Goal: Information Seeking & Learning: Learn about a topic

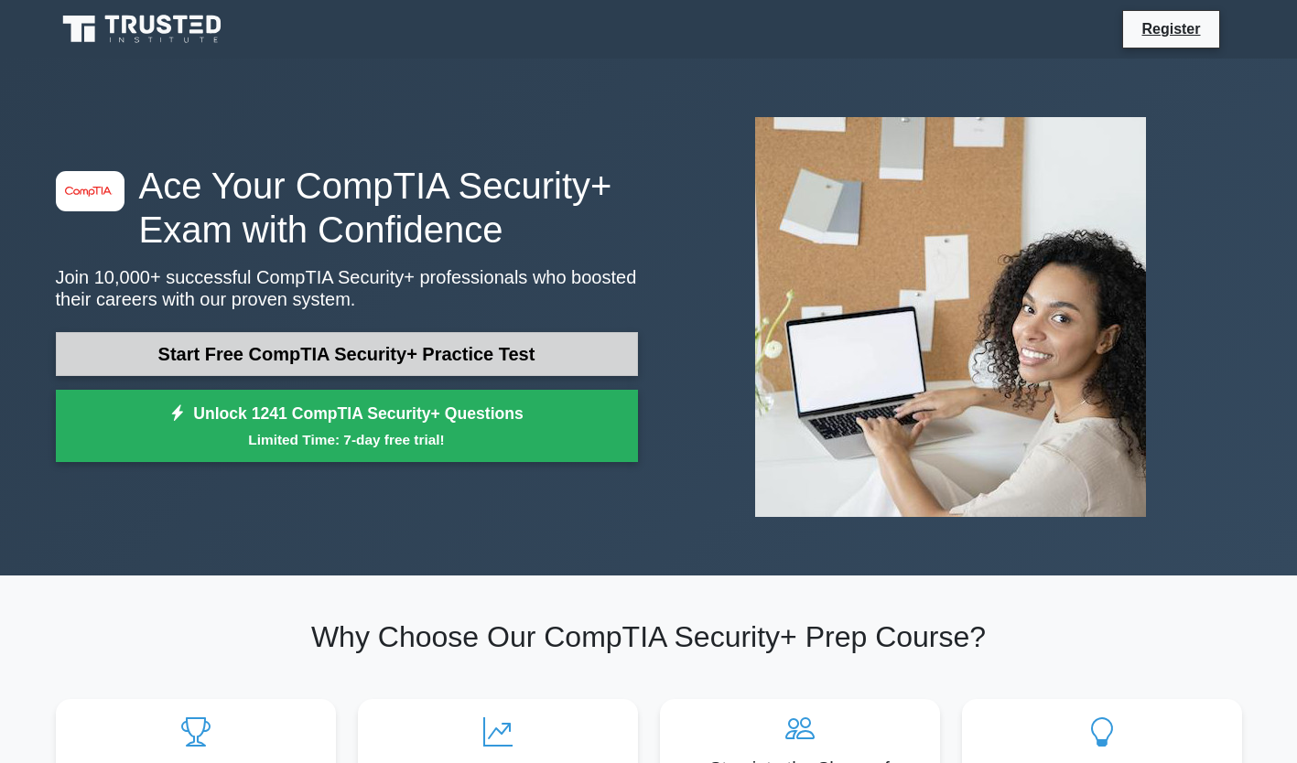
click at [582, 356] on link "Start Free CompTIA Security+ Practice Test" at bounding box center [347, 354] width 582 height 44
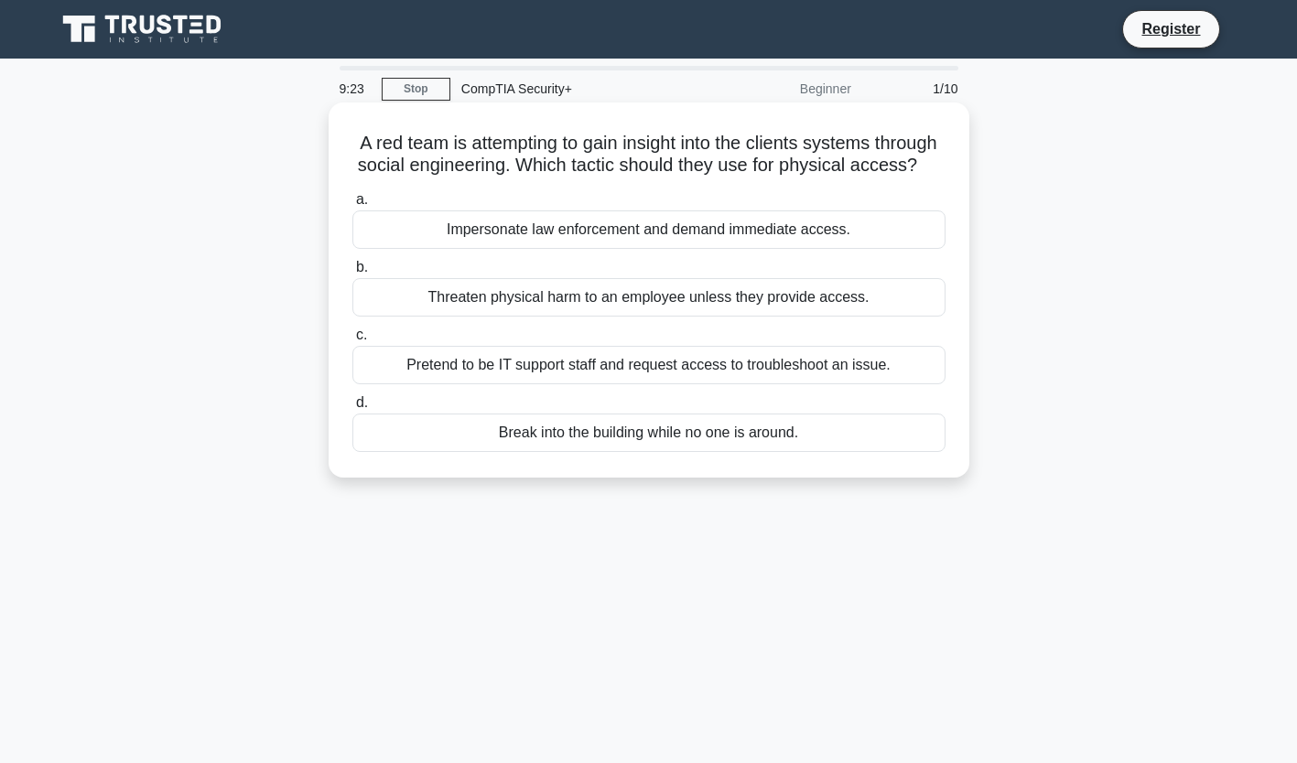
click at [379, 384] on div "Pretend to be IT support staff and request access to troubleshoot an issue." at bounding box center [648, 365] width 593 height 38
click at [352, 341] on input "c. Pretend to be IT support staff and request access to troubleshoot an issue." at bounding box center [352, 335] width 0 height 12
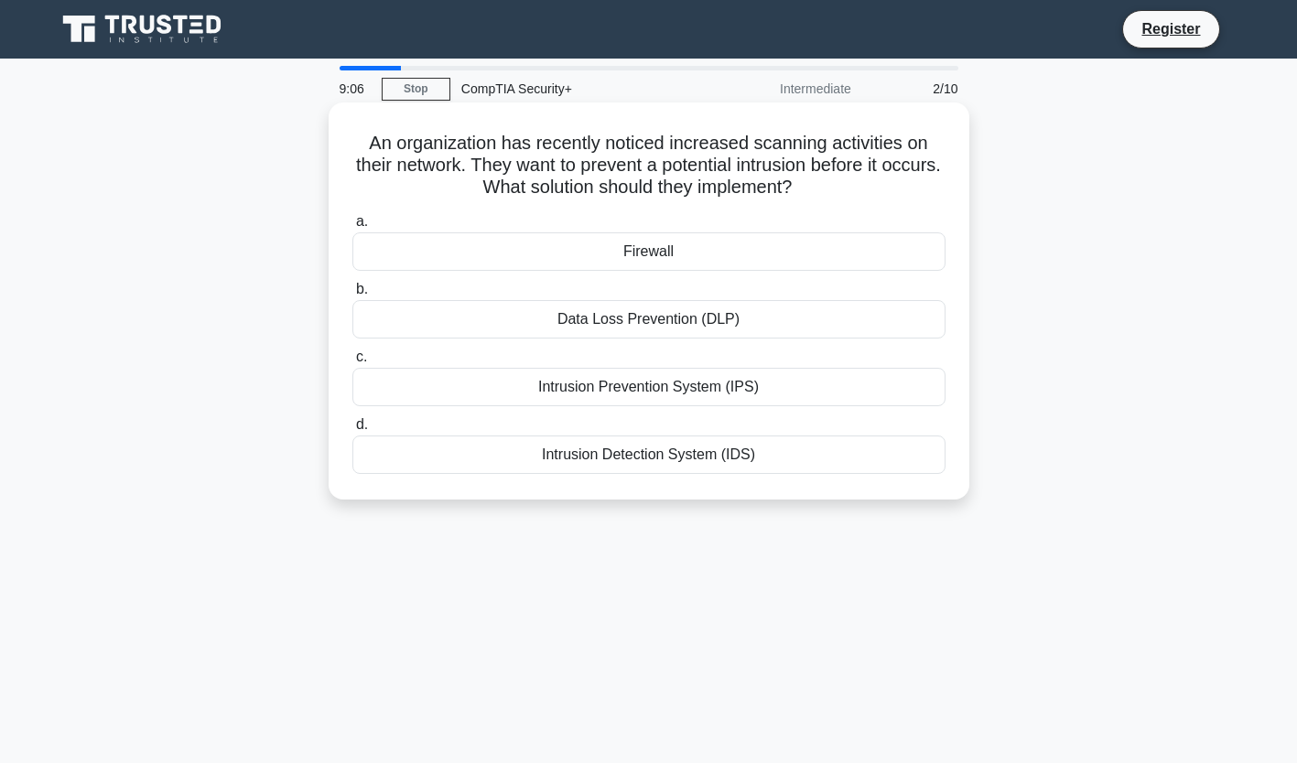
click at [432, 392] on div "Intrusion Prevention System (IPS)" at bounding box center [648, 387] width 593 height 38
click at [352, 363] on input "c. Intrusion Prevention System (IPS)" at bounding box center [352, 357] width 0 height 12
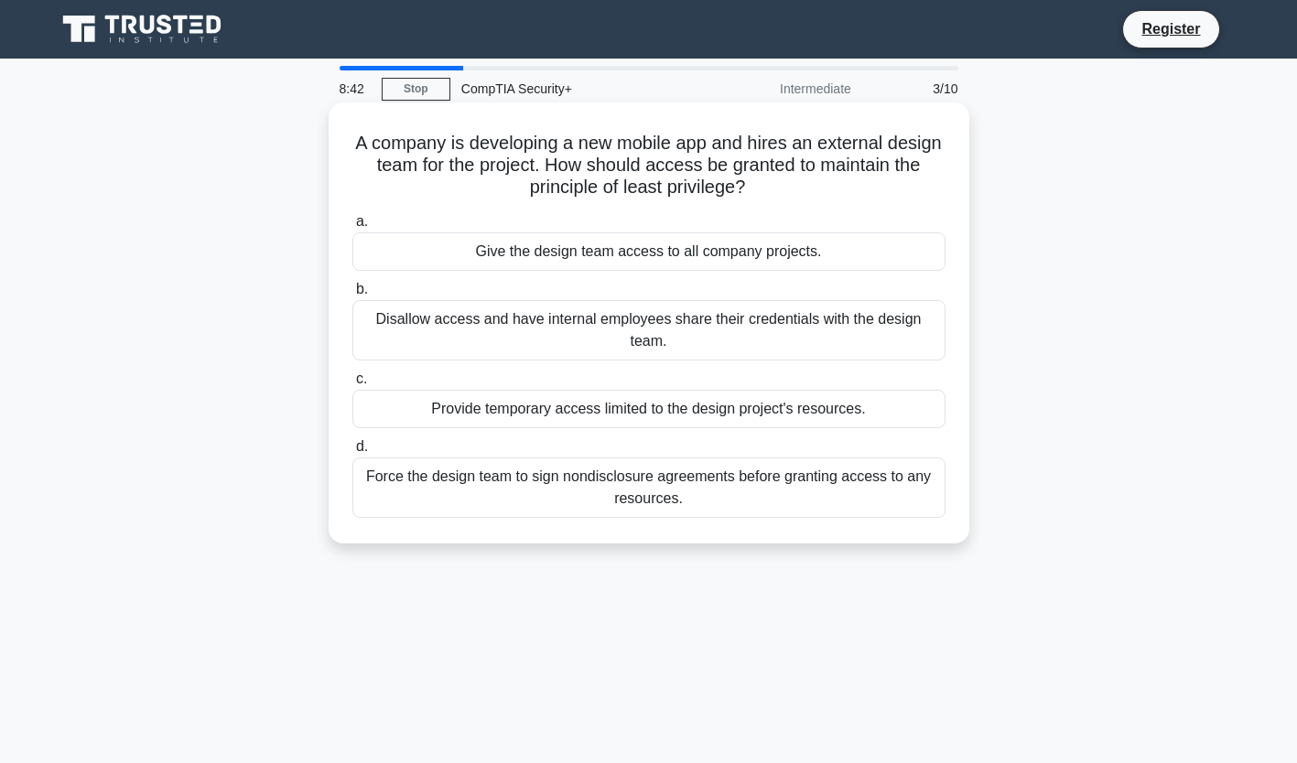
click at [426, 478] on div "Force the design team to sign nondisclosure agreements before granting access t…" at bounding box center [648, 488] width 593 height 60
click at [352, 453] on input "d. Force the design team to sign nondisclosure agreements before granting acces…" at bounding box center [352, 447] width 0 height 12
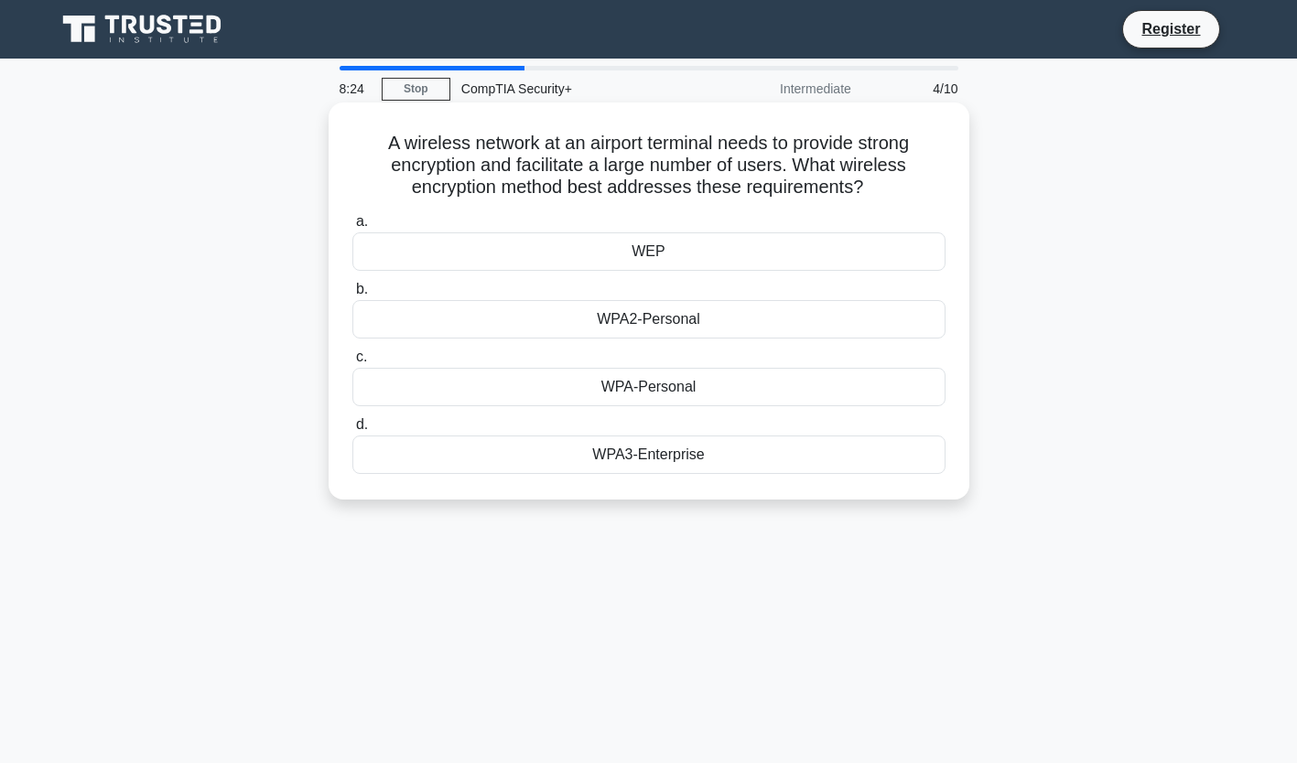
click at [533, 460] on div "WPA3-Enterprise" at bounding box center [648, 455] width 593 height 38
click at [352, 431] on input "d. WPA3-Enterprise" at bounding box center [352, 425] width 0 height 12
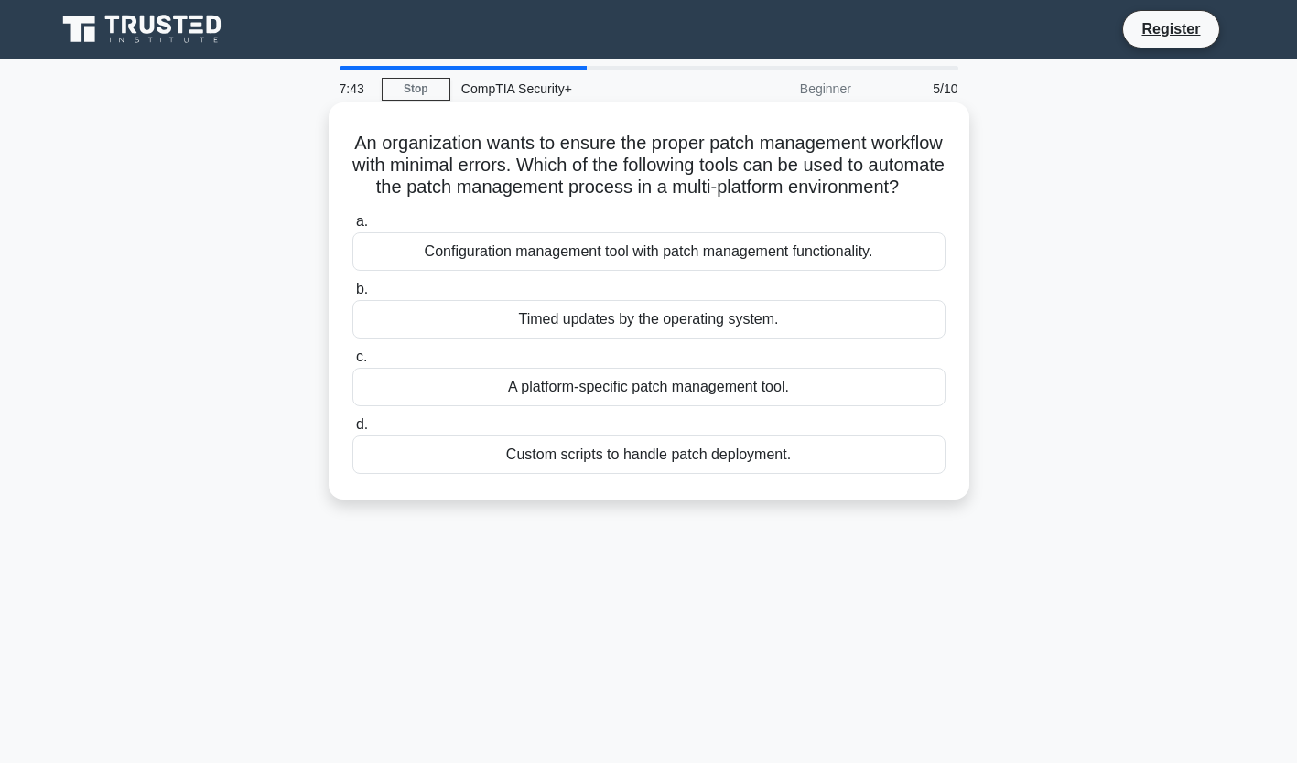
click at [389, 406] on div "A platform-specific patch management tool." at bounding box center [648, 387] width 593 height 38
click at [352, 363] on input "c. A platform-specific patch management tool." at bounding box center [352, 357] width 0 height 12
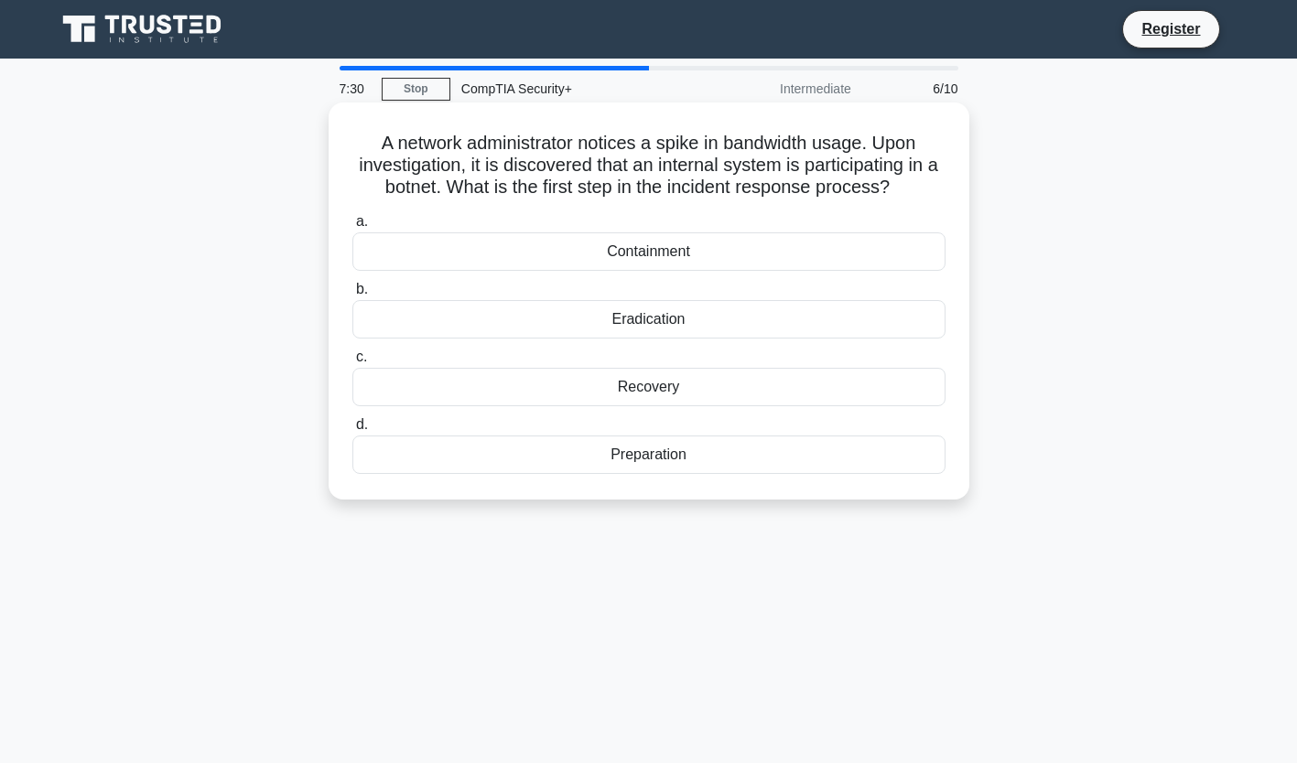
click at [406, 244] on div "Containment" at bounding box center [648, 251] width 593 height 38
click at [352, 228] on input "a. Containment" at bounding box center [352, 222] width 0 height 12
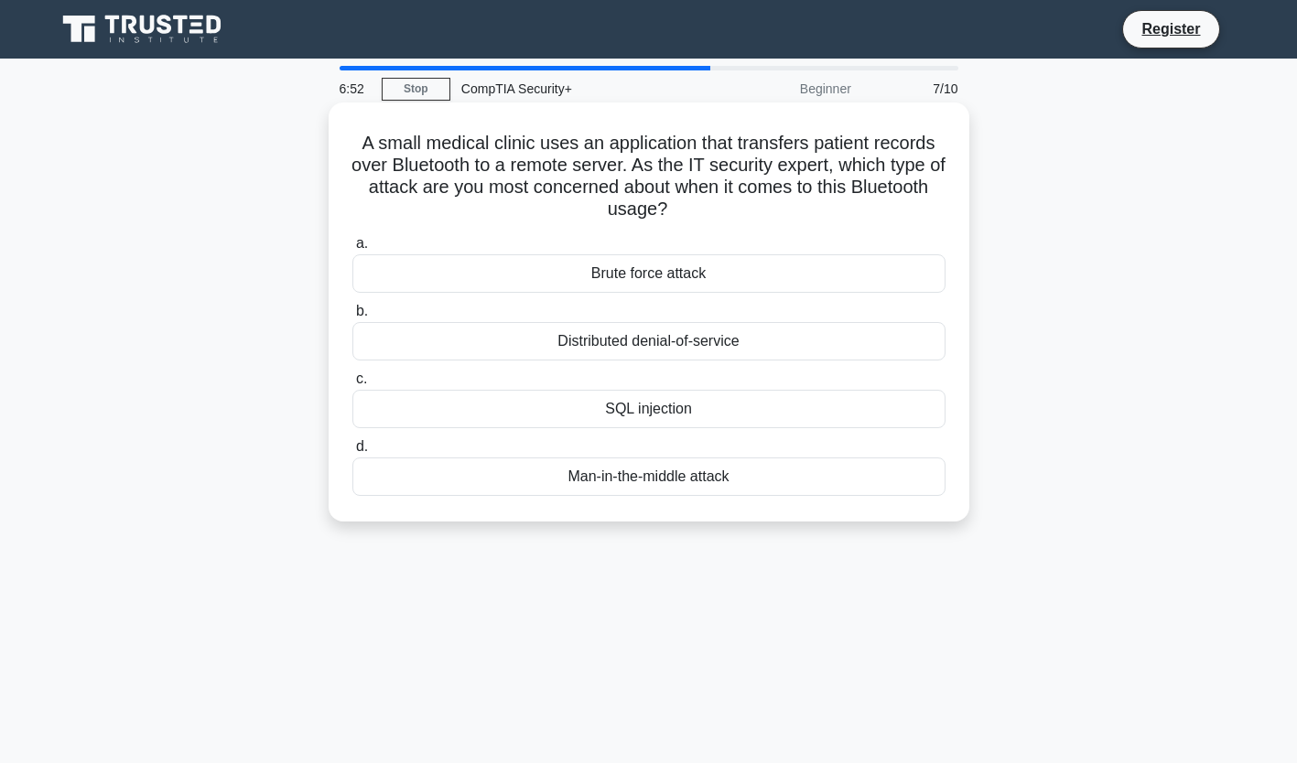
click at [418, 339] on div "Distributed denial-of-service" at bounding box center [648, 341] width 593 height 38
click at [352, 318] on input "b. Distributed denial-of-service" at bounding box center [352, 312] width 0 height 12
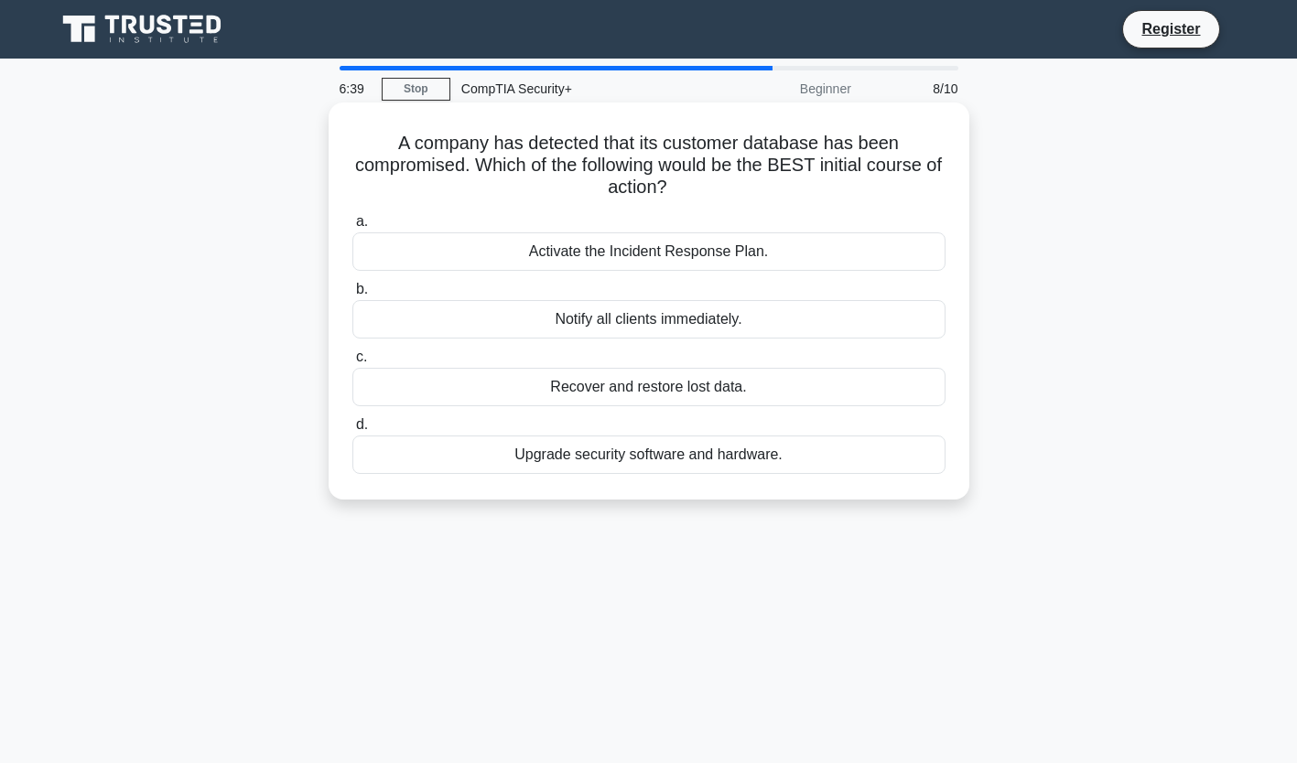
click at [463, 247] on div "Activate the Incident Response Plan." at bounding box center [648, 251] width 593 height 38
click at [352, 228] on input "a. Activate the Incident Response Plan." at bounding box center [352, 222] width 0 height 12
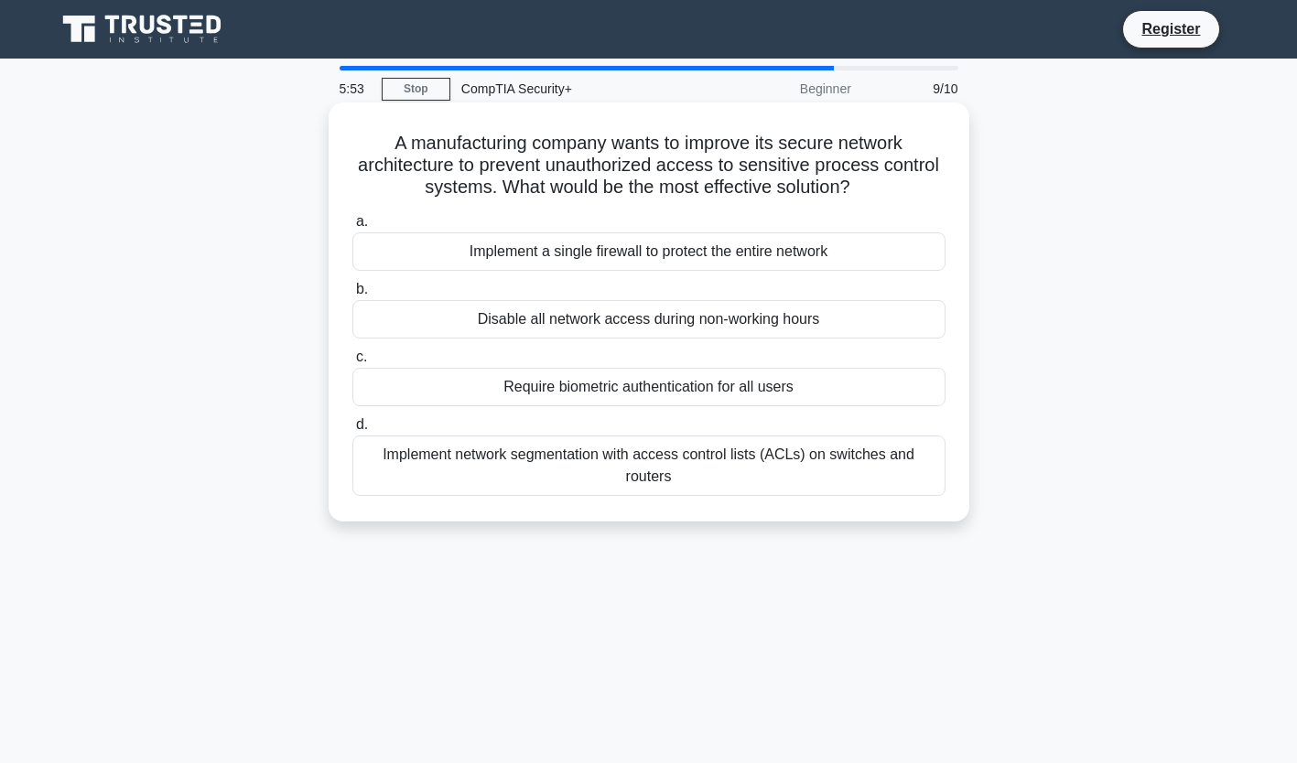
click at [464, 388] on div "Require biometric authentication for all users" at bounding box center [648, 387] width 593 height 38
click at [352, 363] on input "c. Require biometric authentication for all users" at bounding box center [352, 357] width 0 height 12
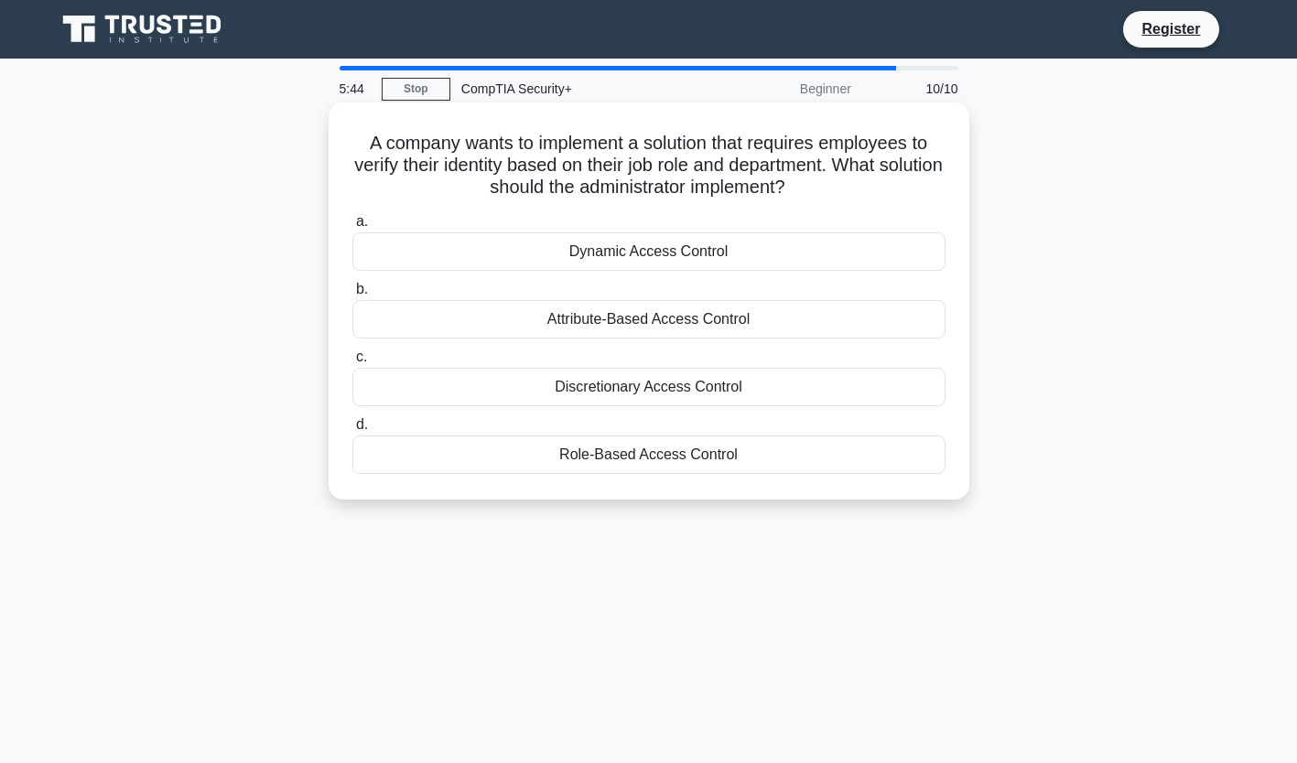
click at [420, 449] on div "Role-Based Access Control" at bounding box center [648, 455] width 593 height 38
click at [352, 431] on input "d. Role-Based Access Control" at bounding box center [352, 425] width 0 height 12
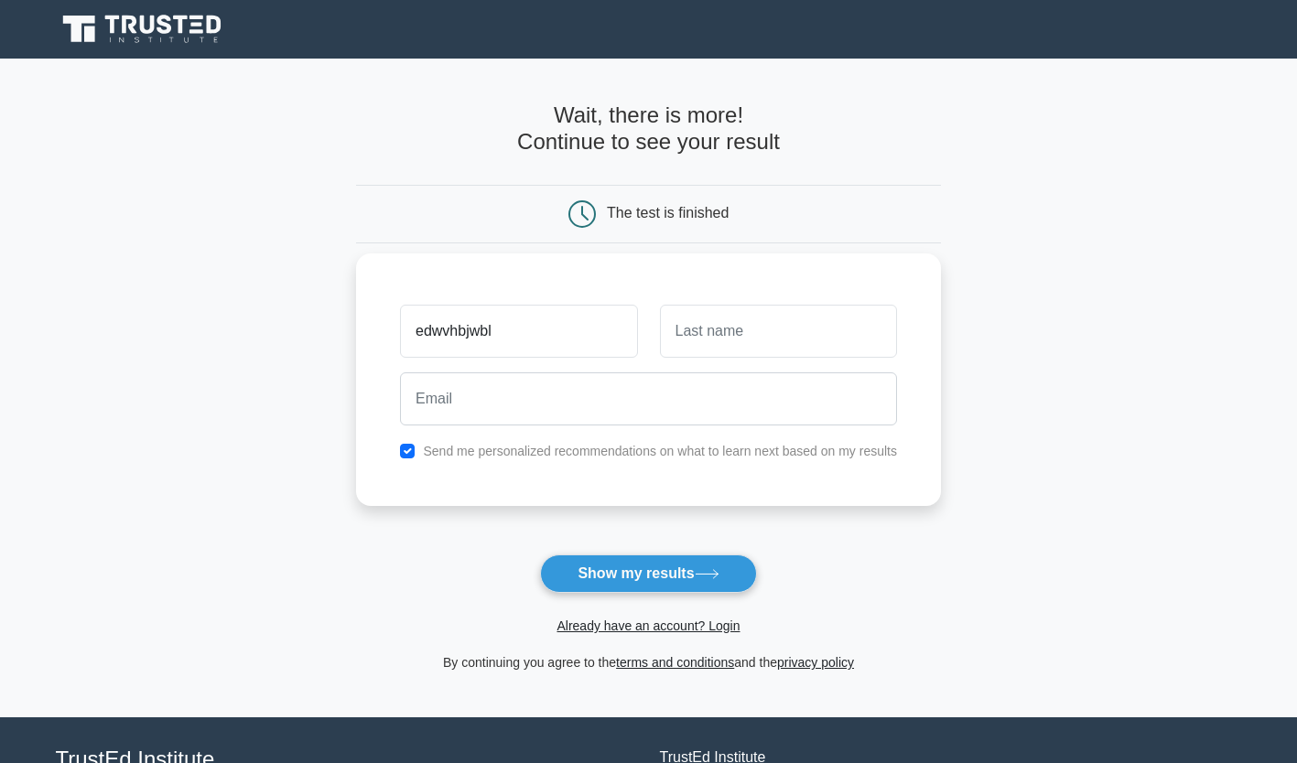
type input "edwvhbjwbl"
click at [732, 315] on input "text" at bounding box center [778, 331] width 237 height 53
type input "cdhcvqkFVEQHJ"
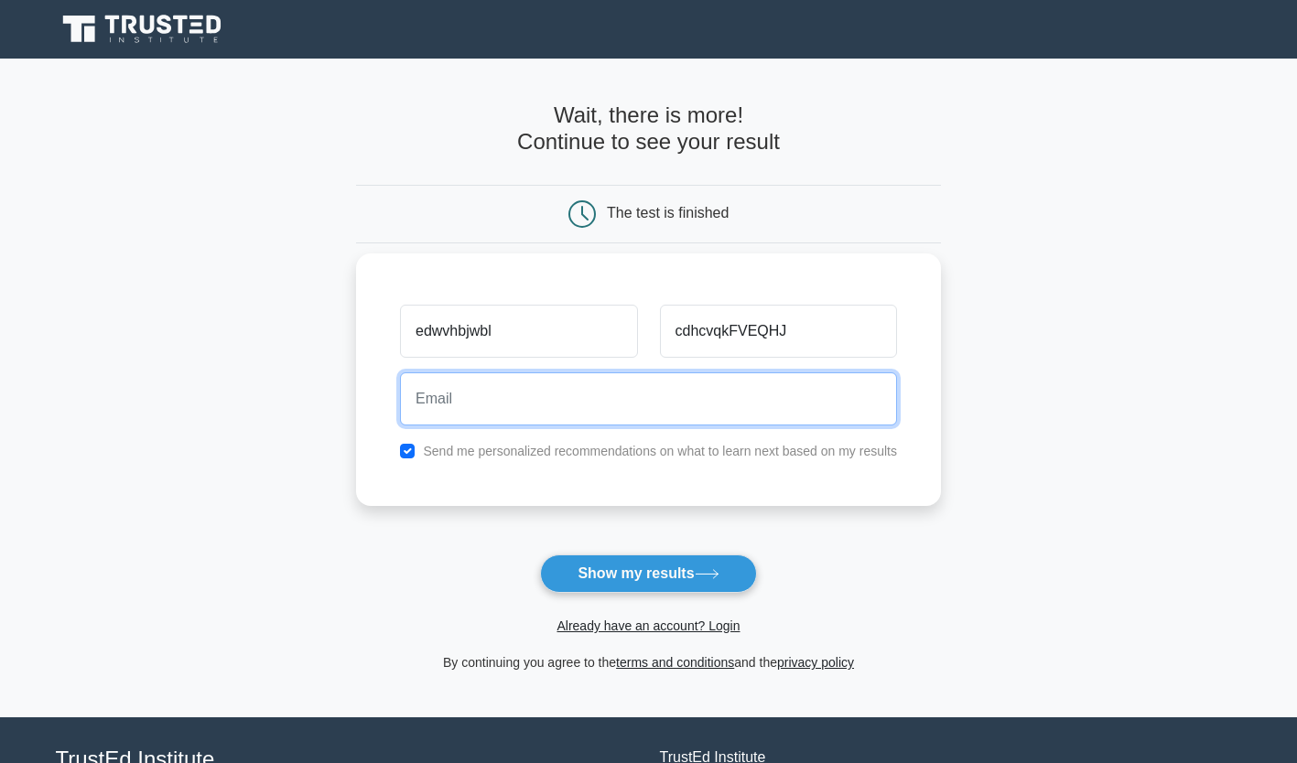
click at [711, 404] on input "email" at bounding box center [648, 398] width 497 height 53
type input "bishalacharya484@gmail.com"
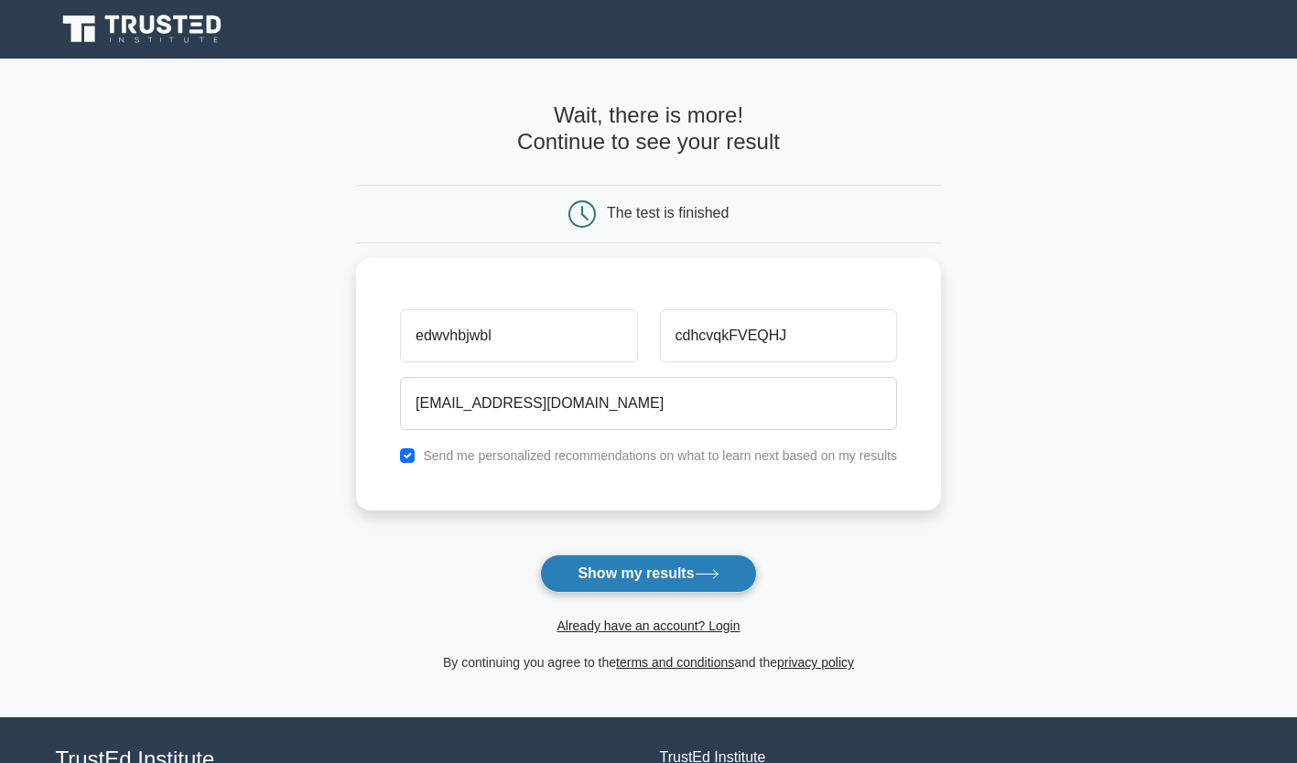
click at [681, 577] on button "Show my results" at bounding box center [648, 574] width 216 height 38
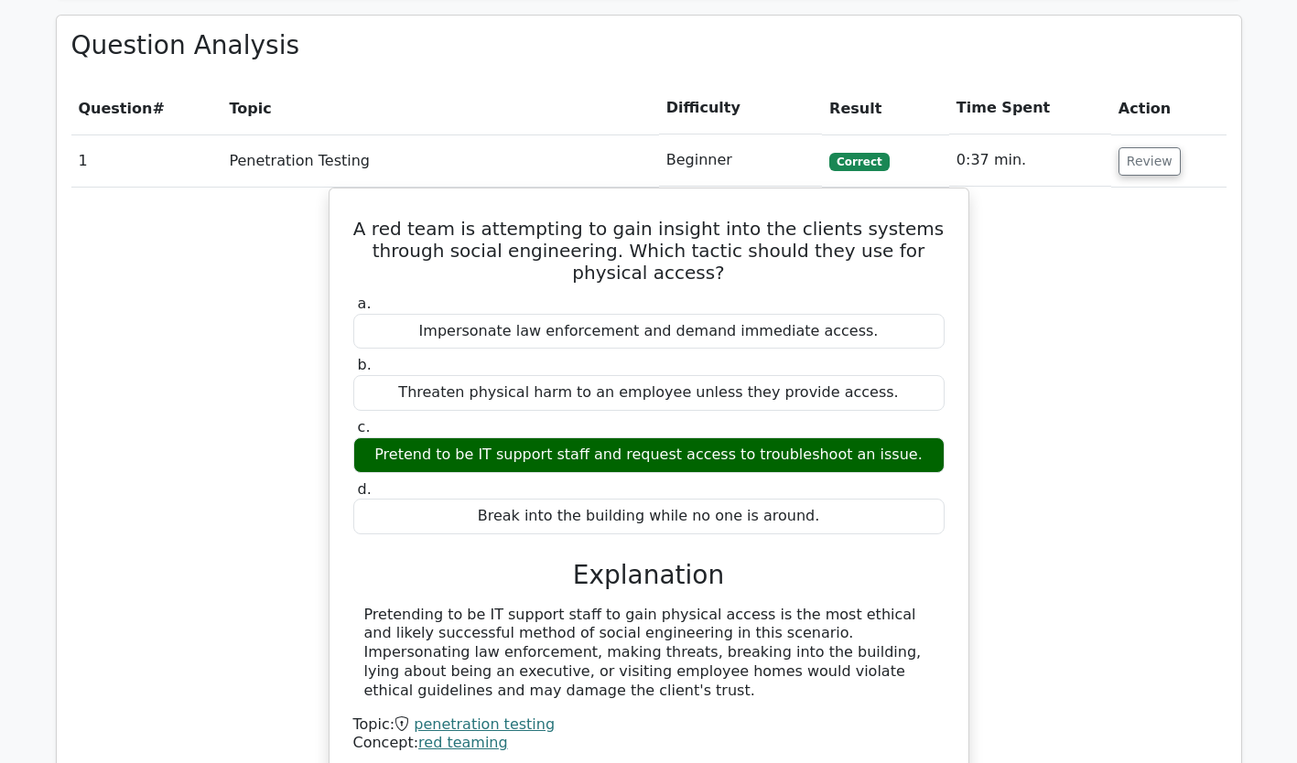
scroll to position [1446, 0]
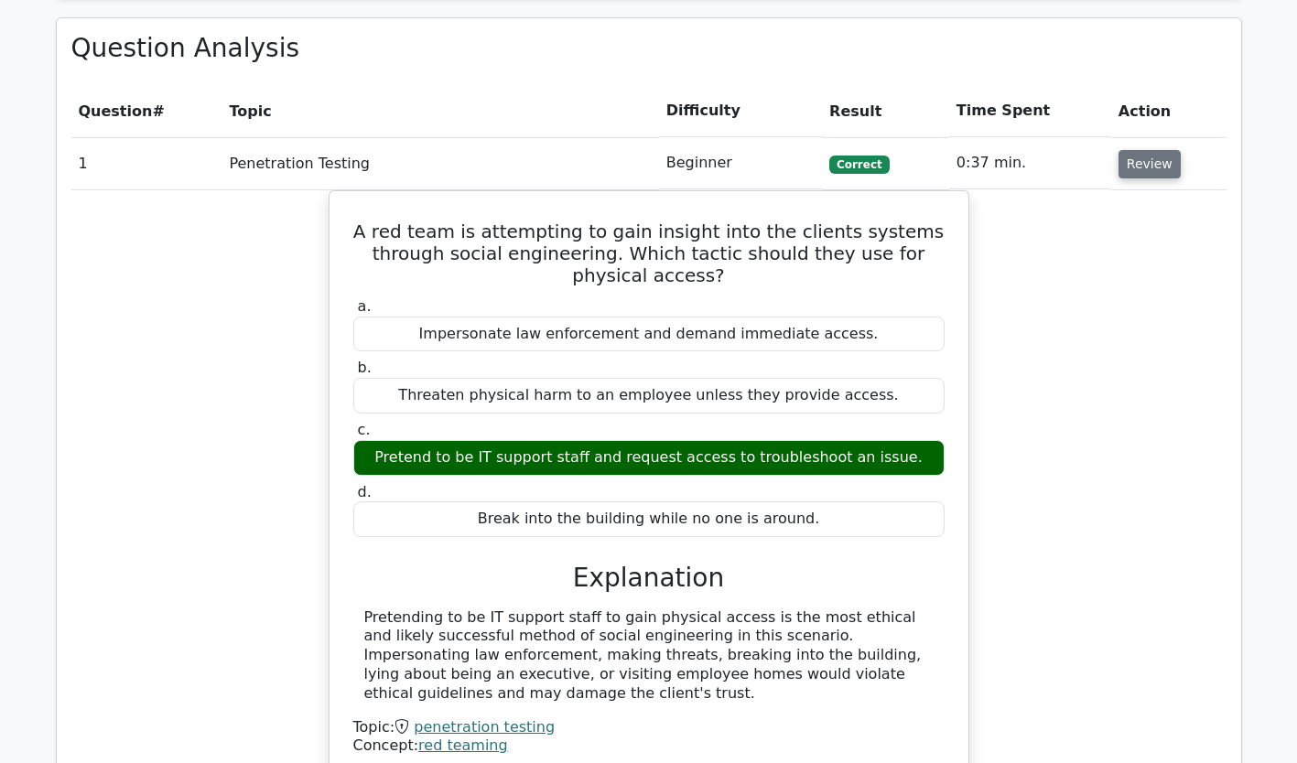
click at [1154, 150] on button "Review" at bounding box center [1149, 164] width 62 height 28
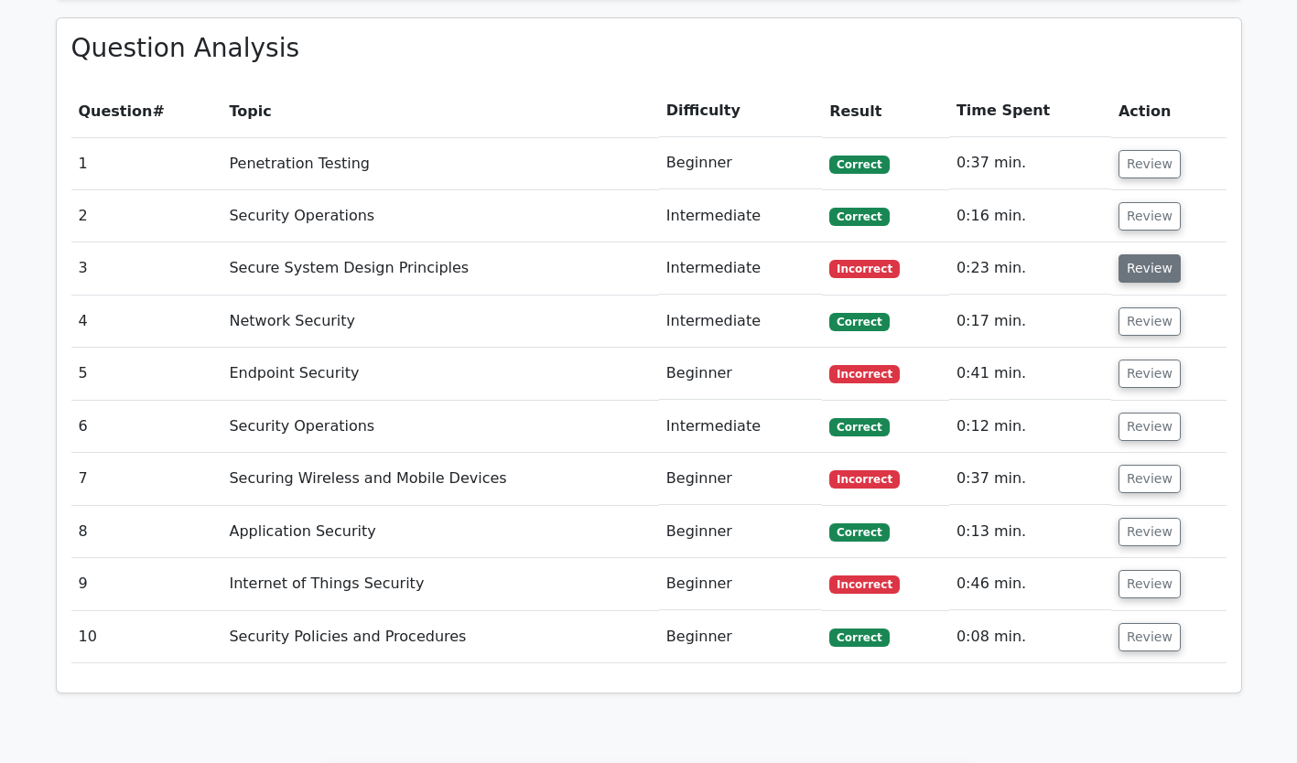
click at [1124, 254] on button "Review" at bounding box center [1149, 268] width 62 height 28
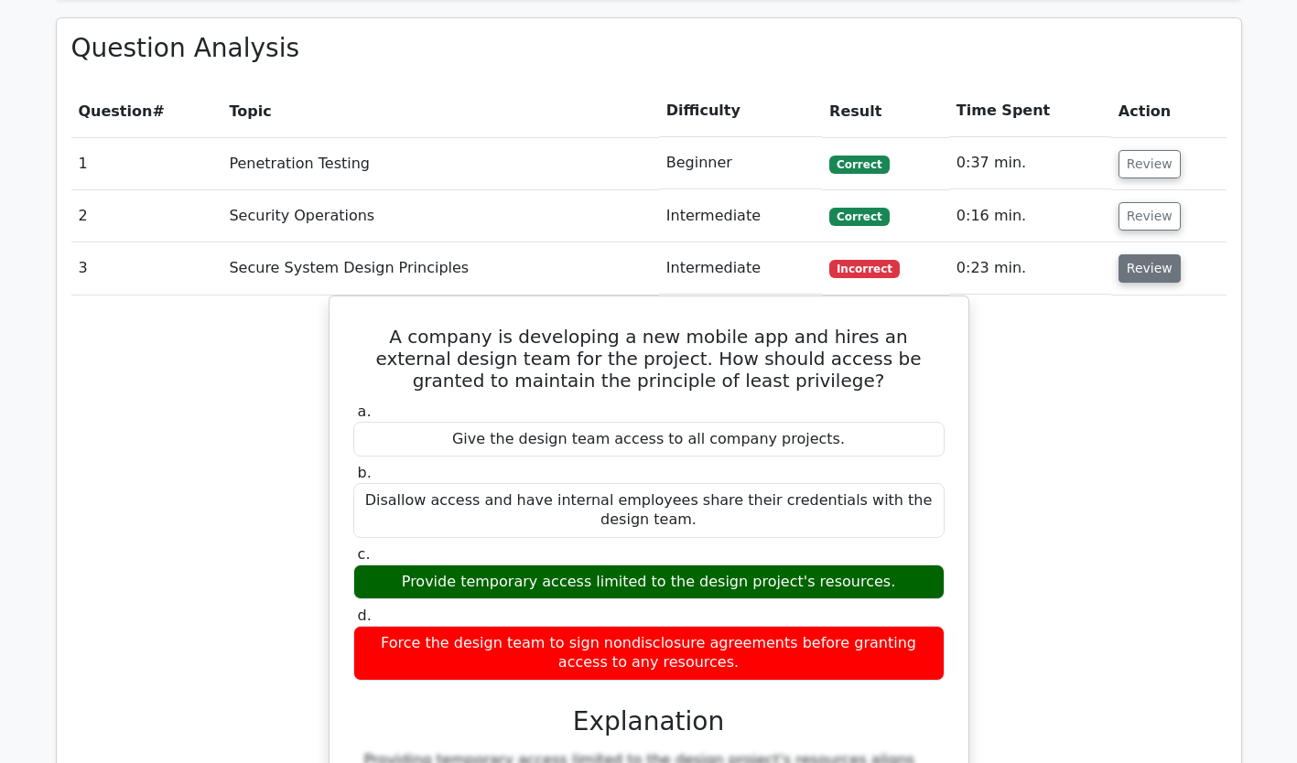
click at [1141, 254] on button "Review" at bounding box center [1149, 268] width 62 height 28
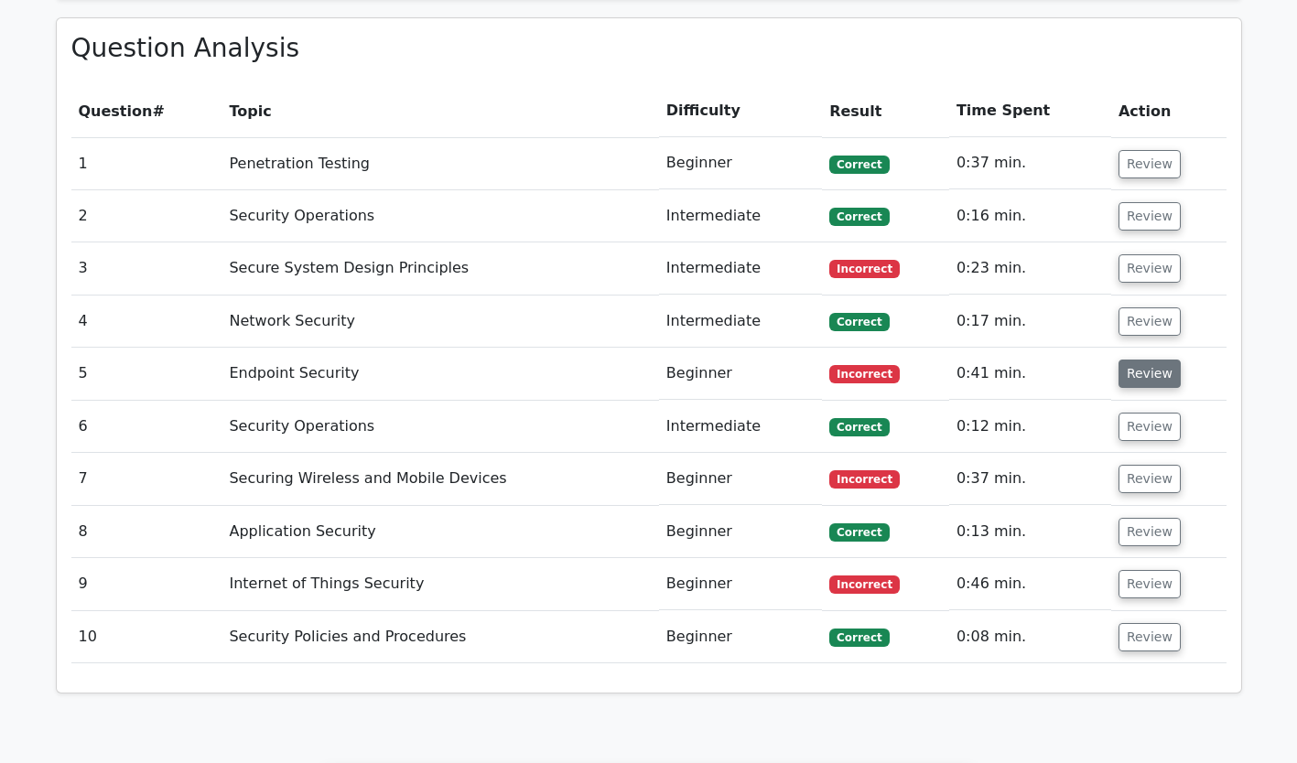
click at [1138, 360] on button "Review" at bounding box center [1149, 374] width 62 height 28
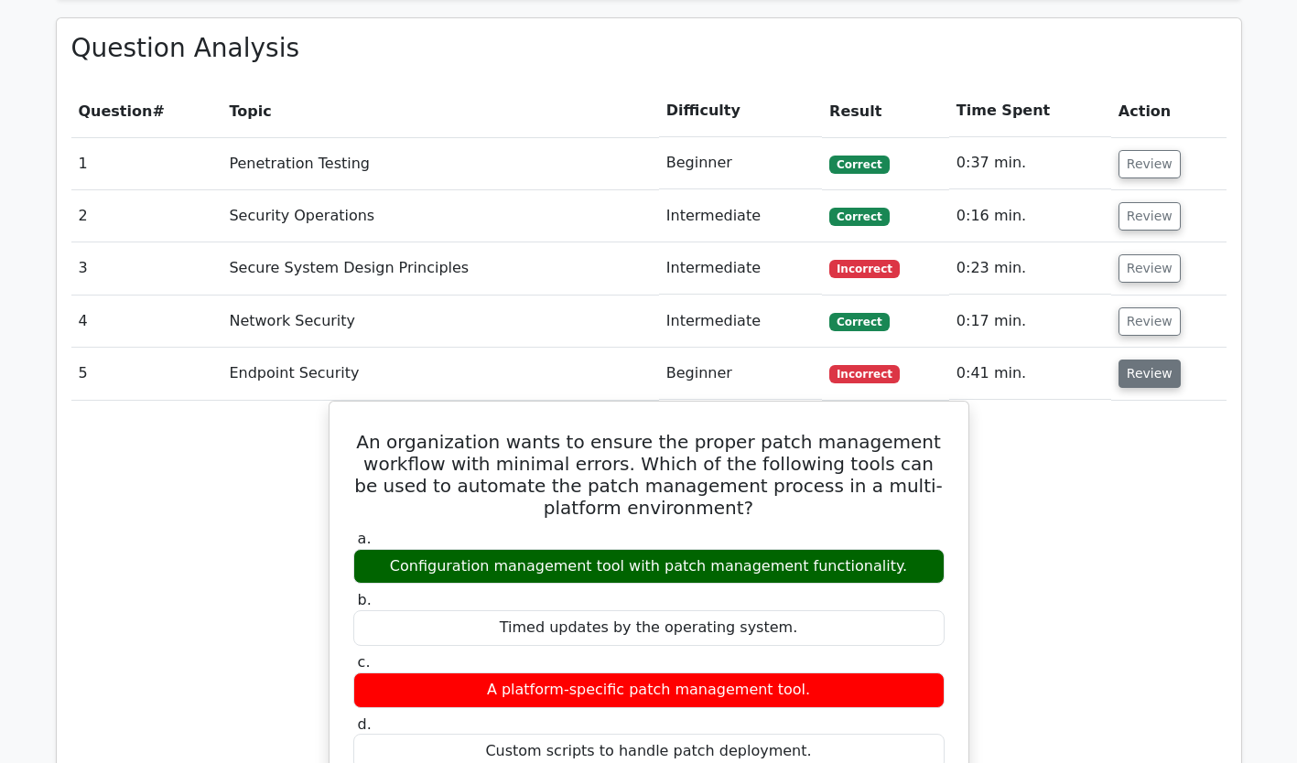
click at [1144, 360] on button "Review" at bounding box center [1149, 374] width 62 height 28
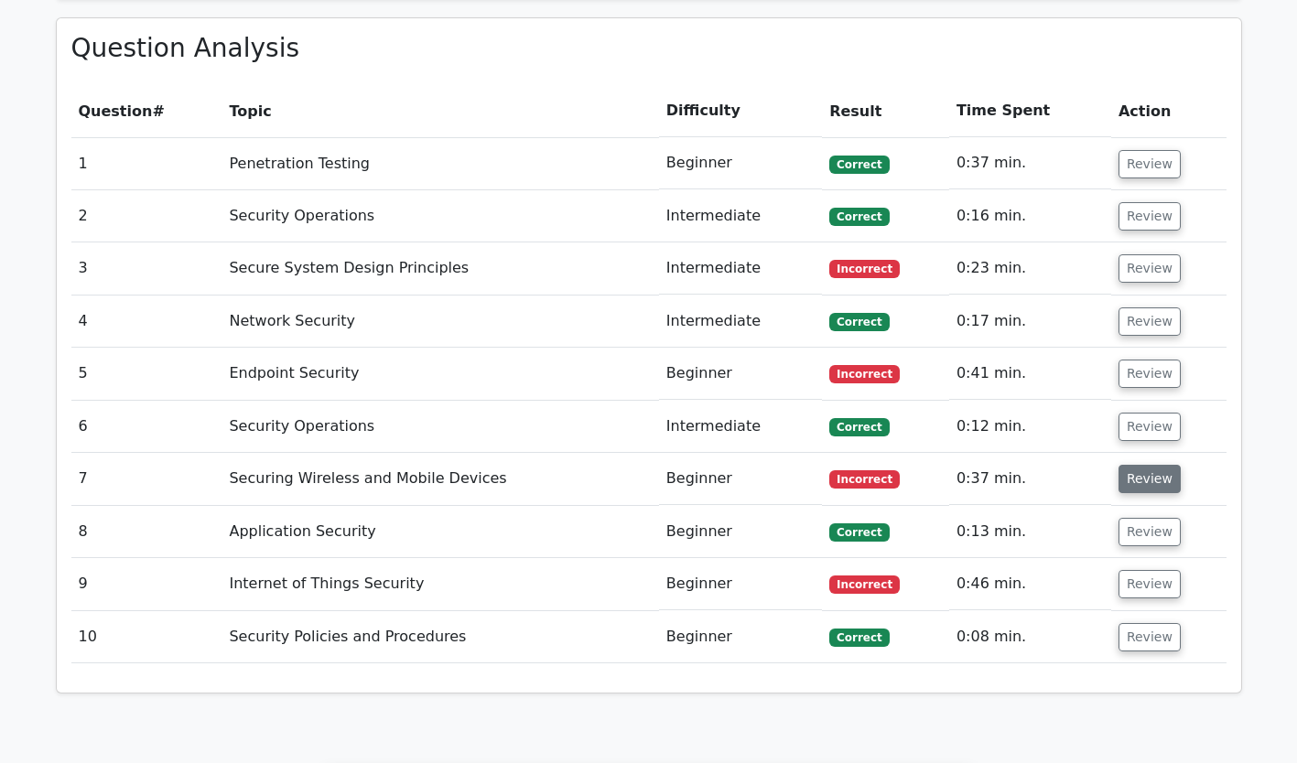
click at [1129, 465] on button "Review" at bounding box center [1149, 479] width 62 height 28
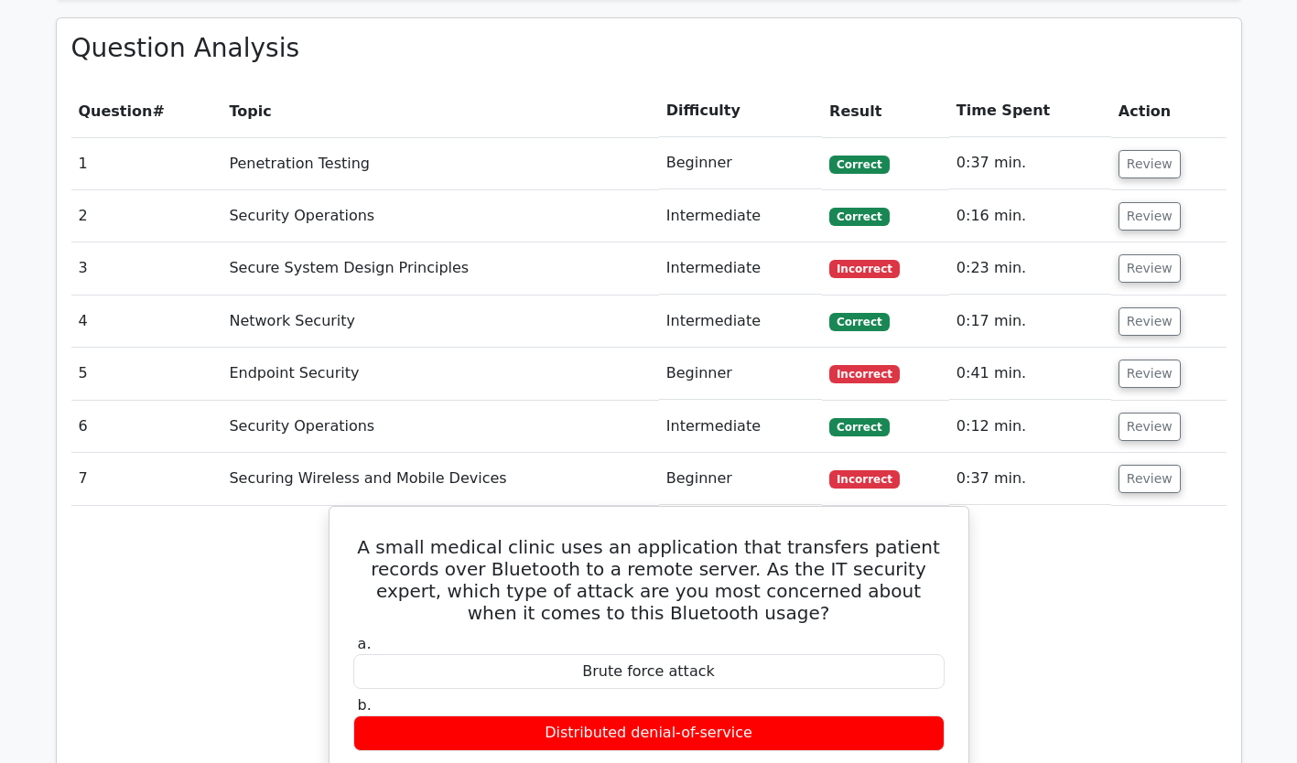
scroll to position [1555, 0]
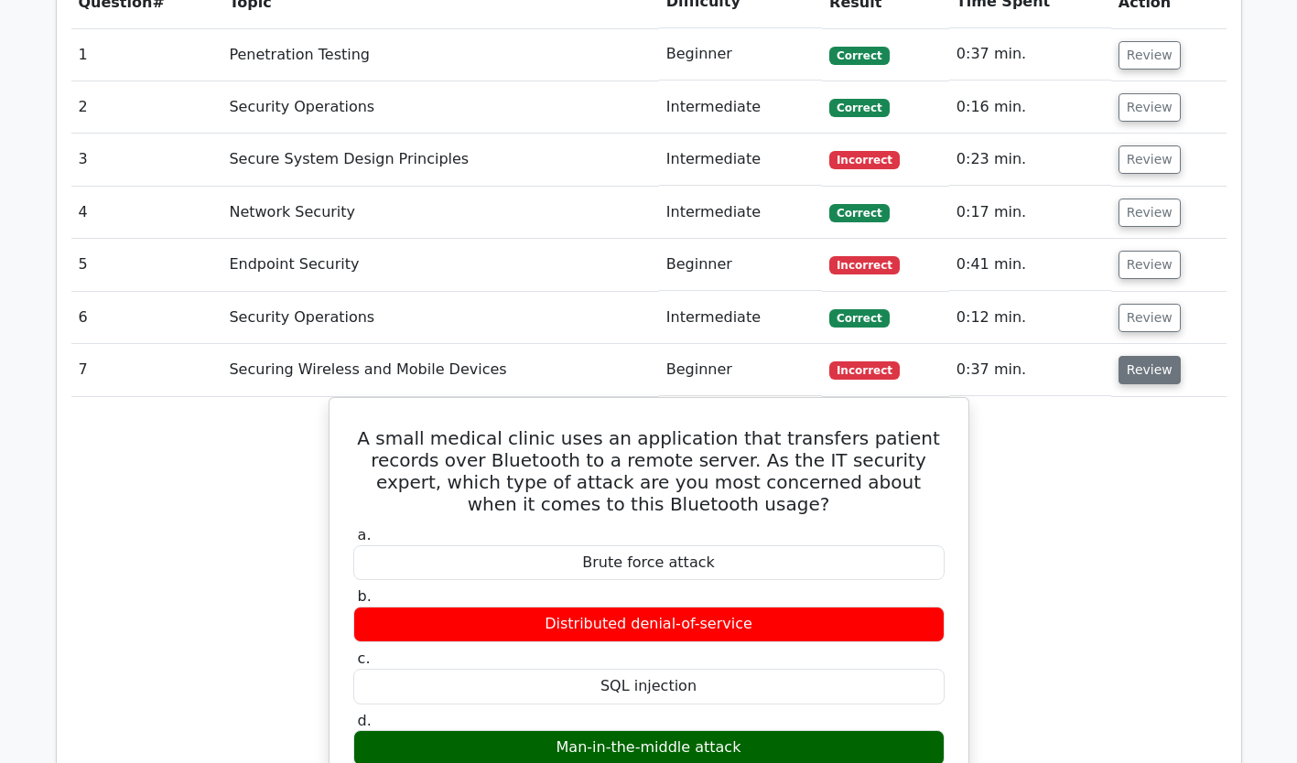
click at [1138, 356] on button "Review" at bounding box center [1149, 370] width 62 height 28
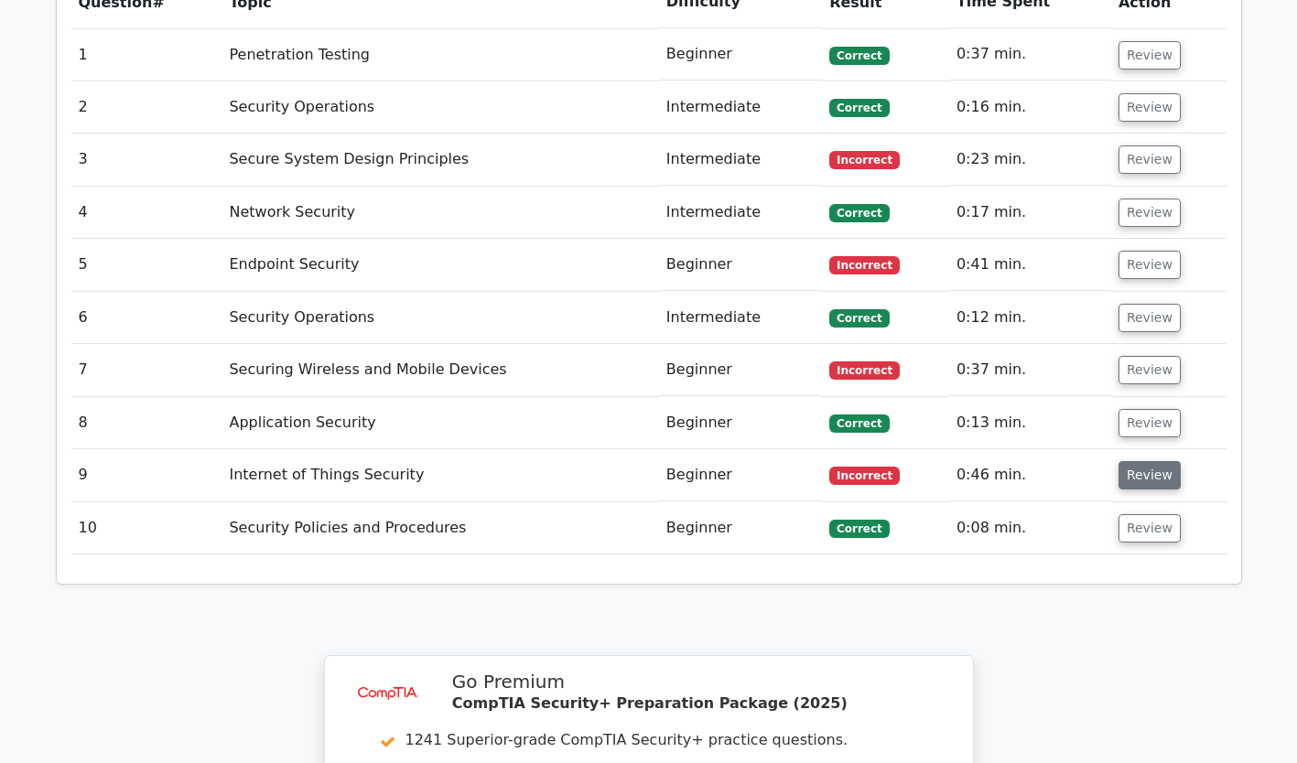
click at [1141, 461] on button "Review" at bounding box center [1149, 475] width 62 height 28
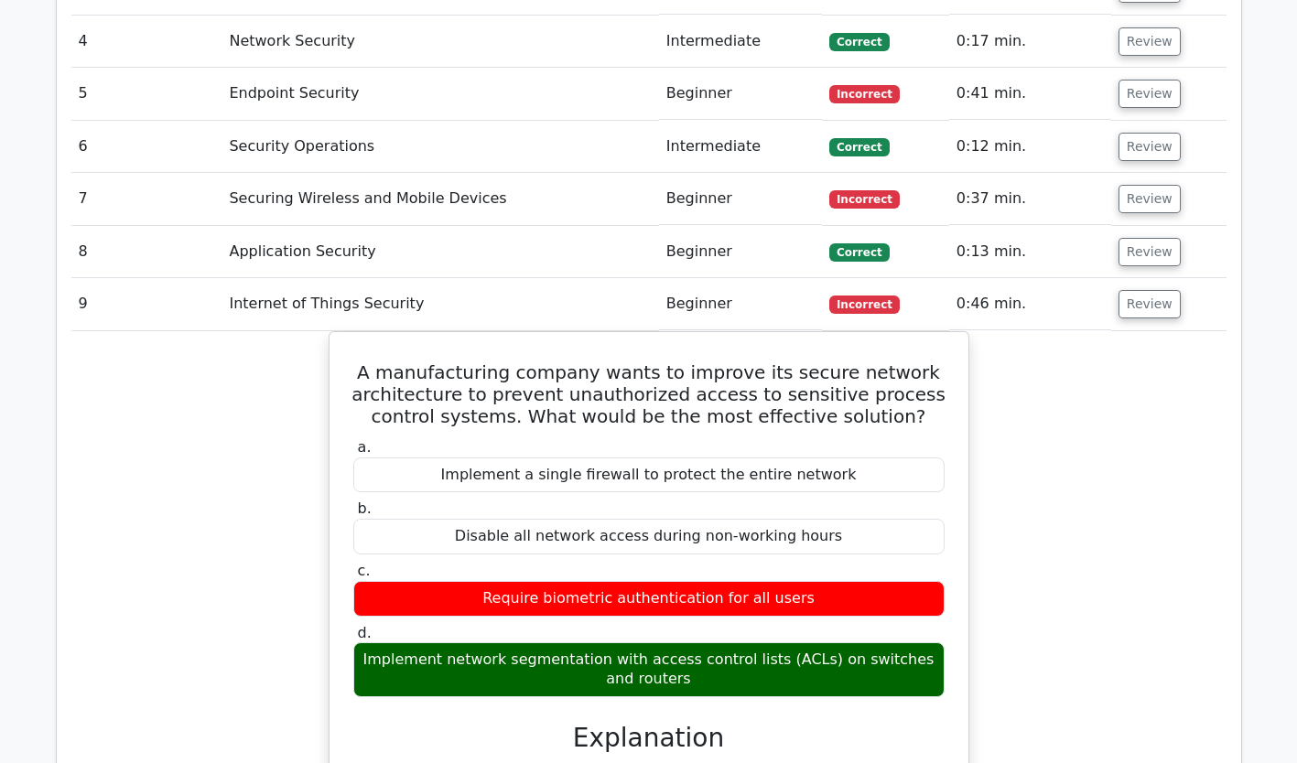
scroll to position [1728, 0]
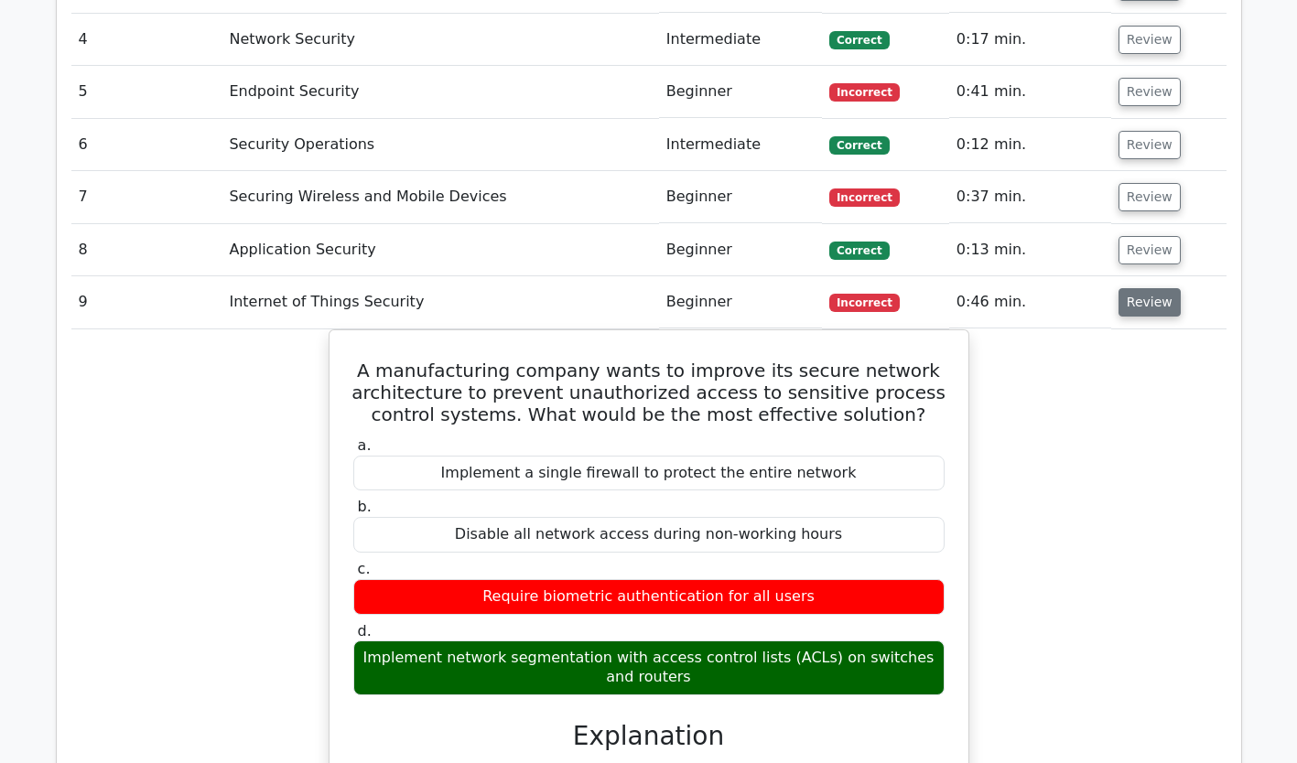
click at [1161, 288] on button "Review" at bounding box center [1149, 302] width 62 height 28
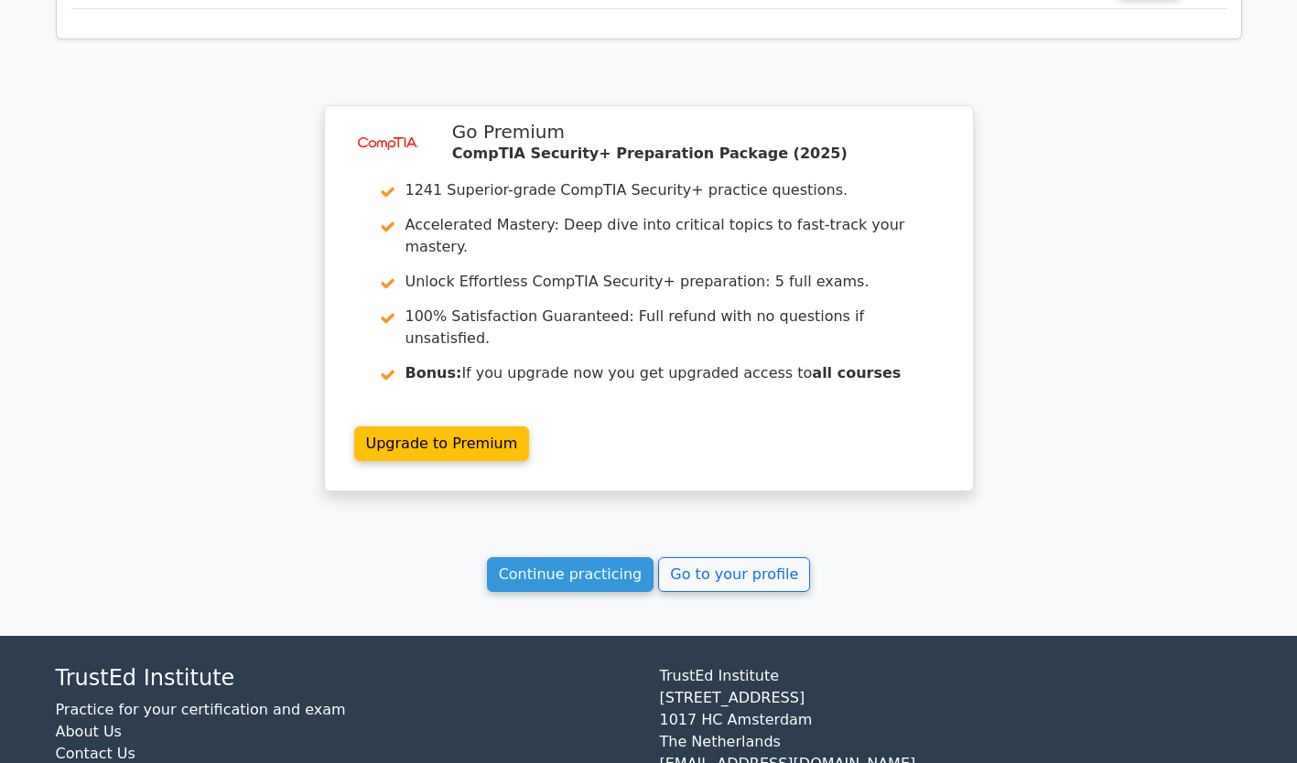
scroll to position [2106, 0]
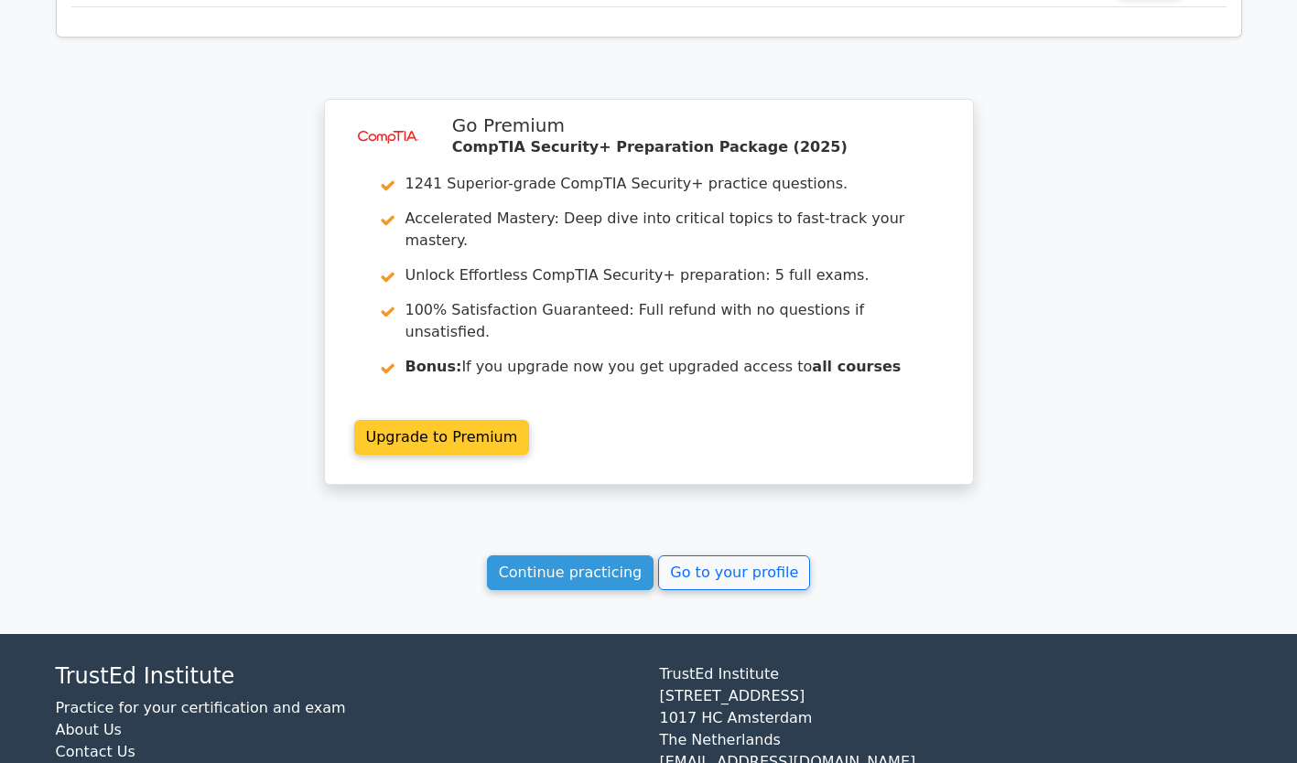
click at [480, 420] on link "Upgrade to Premium" at bounding box center [442, 437] width 176 height 35
